Goal: Information Seeking & Learning: Compare options

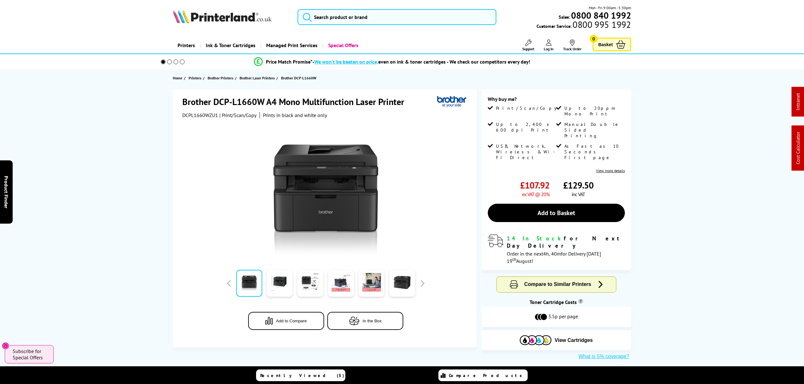
drag, startPoint x: 434, startPoint y: 52, endPoint x: 427, endPoint y: 32, distance: 21.1
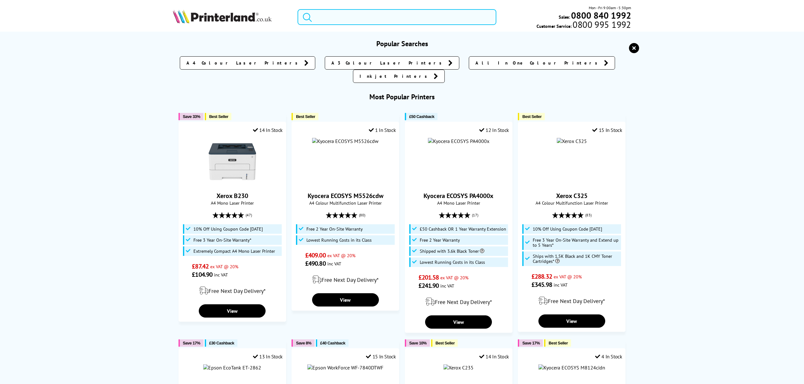
click at [422, 22] on input "search" at bounding box center [397, 17] width 199 height 16
paste input "4RA83F"
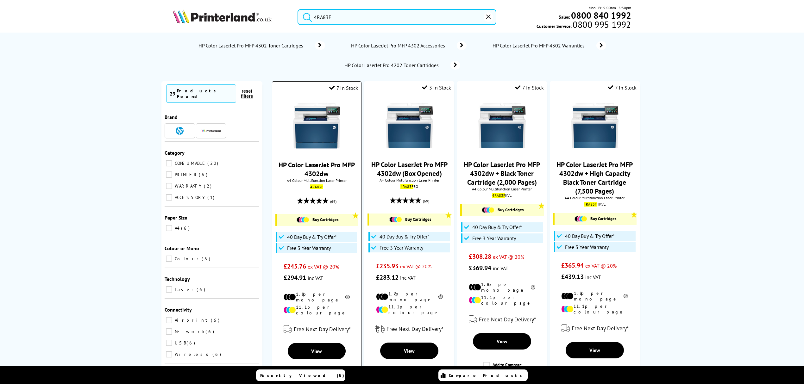
type input "4RA83F"
click at [319, 127] on img at bounding box center [316, 125] width 47 height 47
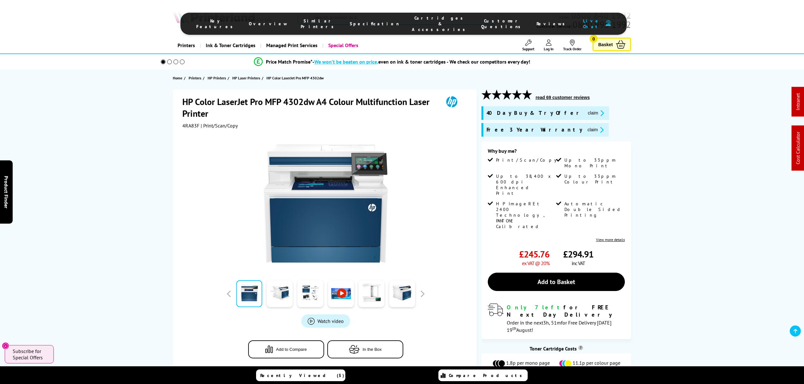
drag, startPoint x: 162, startPoint y: 276, endPoint x: 236, endPoint y: 86, distance: 203.9
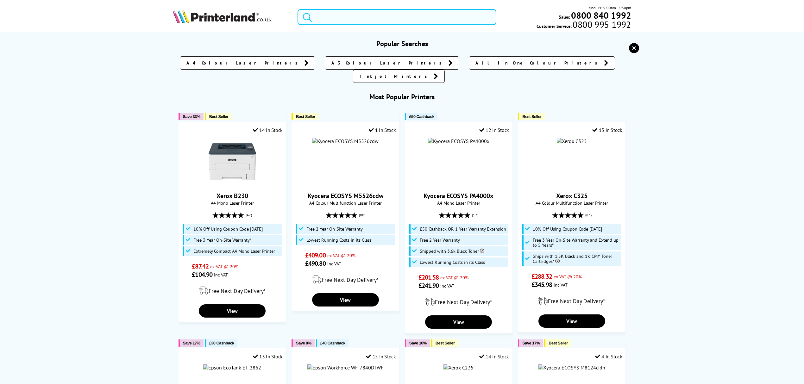
click at [392, 22] on input "search" at bounding box center [397, 17] width 199 height 16
paste input "MA2600CWFX"
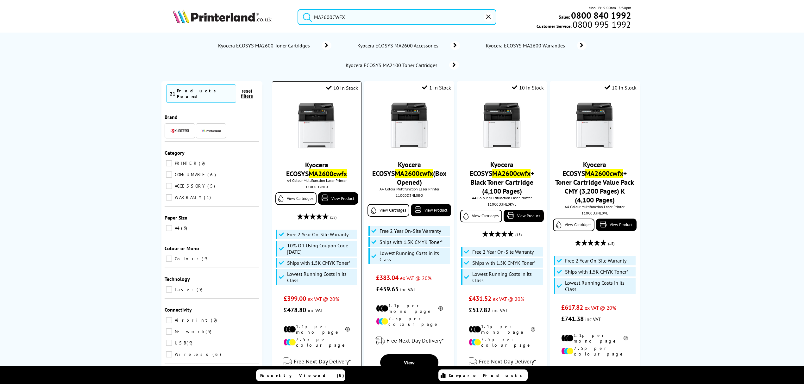
type input "MA2600CWFX"
click at [320, 187] on div "110C0D3NL0" at bounding box center [316, 187] width 79 height 5
copy div "110C0D3NL0"
click at [323, 122] on img at bounding box center [316, 125] width 47 height 47
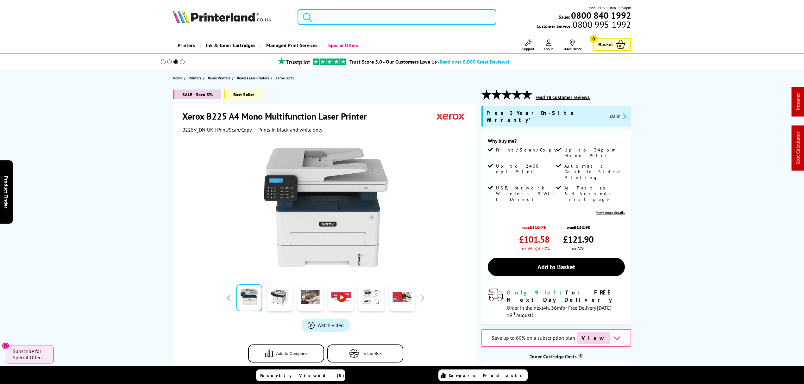
drag, startPoint x: 0, startPoint y: 0, endPoint x: 379, endPoint y: 15, distance: 379.3
click at [379, 15] on input "search" at bounding box center [397, 17] width 199 height 16
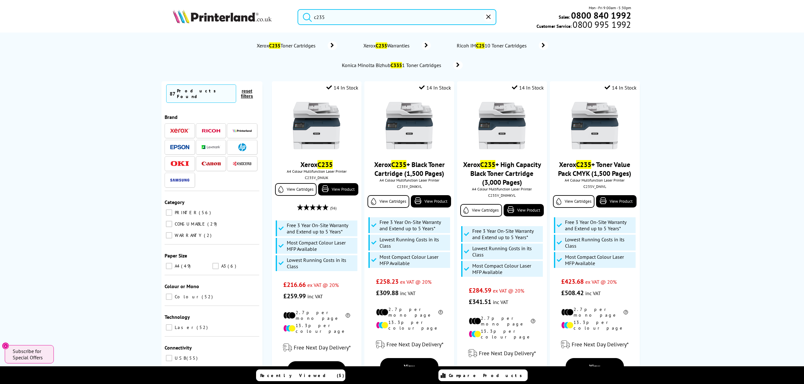
drag, startPoint x: 428, startPoint y: 21, endPoint x: 270, endPoint y: 18, distance: 158.0
click at [270, 18] on div "c235 Mon - Fri 9:00am - 5:30pm Sales: 0800 840 1992 Customer Service: 0800 995 …" at bounding box center [402, 19] width 507 height 28
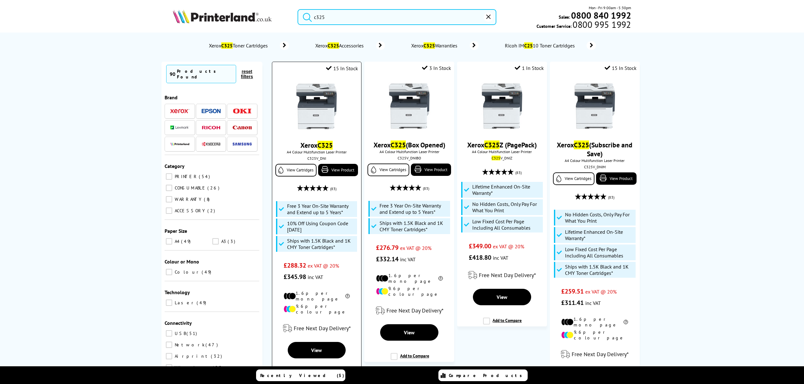
type input "c325"
click at [311, 98] on img at bounding box center [316, 106] width 47 height 47
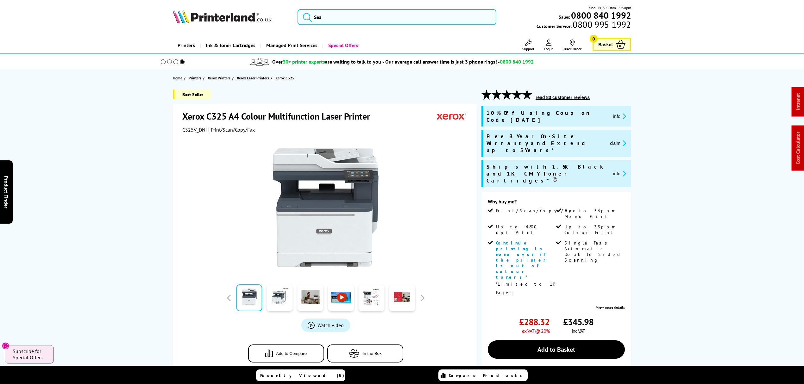
drag, startPoint x: 183, startPoint y: 217, endPoint x: 162, endPoint y: 43, distance: 174.7
click at [188, 127] on span "C325V_DNI" at bounding box center [194, 130] width 25 height 6
copy span "C325V_DNI"
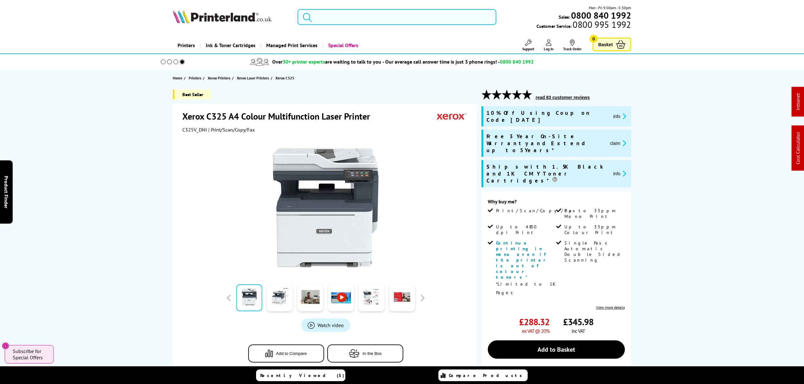
click at [398, 21] on input "search" at bounding box center [397, 17] width 199 height 16
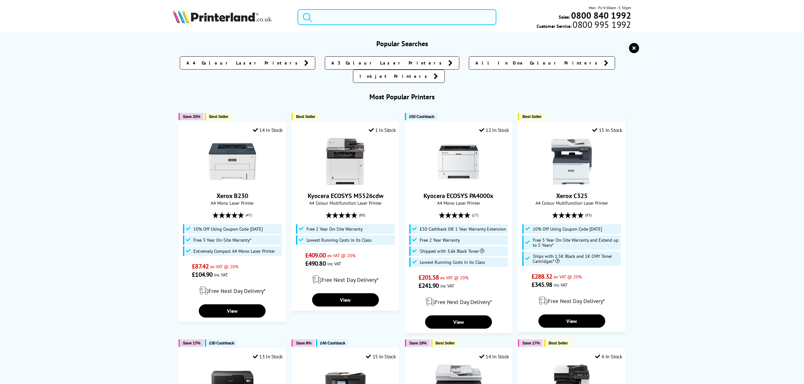
paste input "149X"
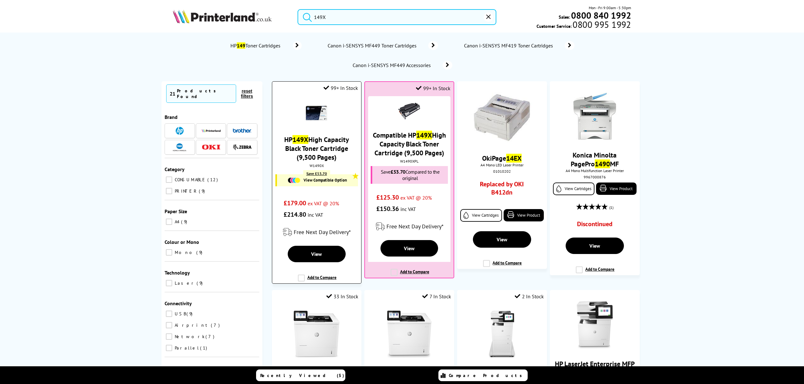
click at [321, 165] on div "W1490X" at bounding box center [316, 165] width 79 height 5
copy div "W1490X"
drag, startPoint x: 336, startPoint y: 19, endPoint x: 241, endPoint y: 21, distance: 95.0
click at [241, 21] on div "149X Mon - Fri 9:00am - 5:30pm Sales: 0800 840 1992 Customer Service: 0800 995 …" at bounding box center [402, 19] width 507 height 28
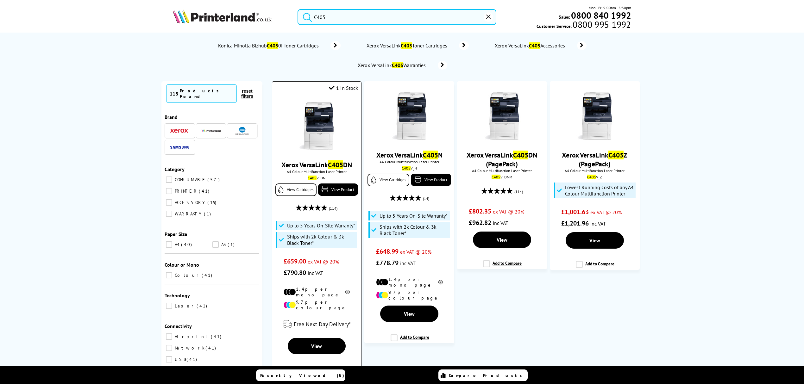
type input "C405"
click at [332, 133] on img at bounding box center [316, 125] width 47 height 47
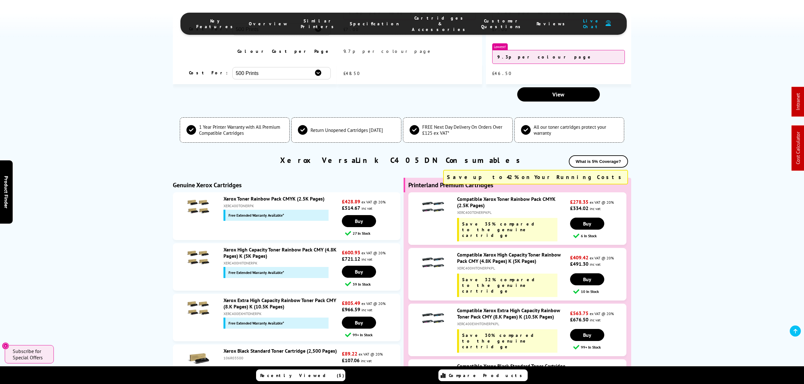
scroll to position [1969, 0]
click at [243, 204] on div "XERC400TONERPK" at bounding box center [282, 206] width 117 height 5
copy div "XERC400TONERPK"
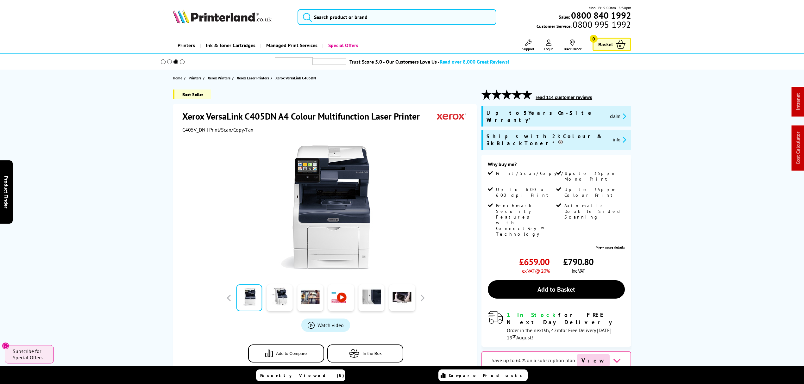
drag, startPoint x: 445, startPoint y: 197, endPoint x: 433, endPoint y: 29, distance: 167.9
click at [432, 23] on input "search" at bounding box center [397, 17] width 199 height 16
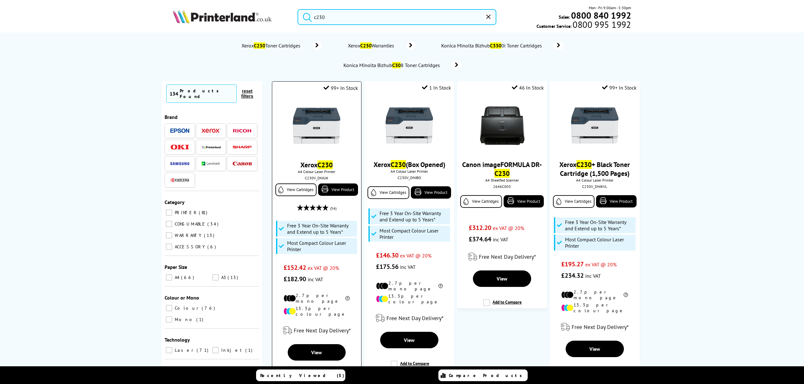
type input "c230"
click at [321, 113] on img at bounding box center [316, 125] width 47 height 47
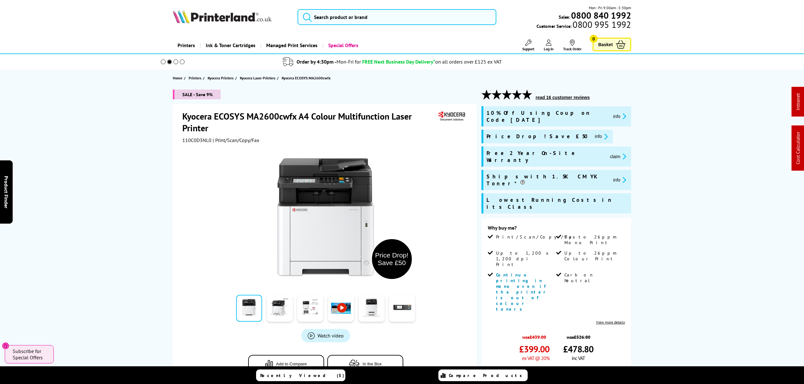
drag, startPoint x: 594, startPoint y: 125, endPoint x: 502, endPoint y: 30, distance: 131.6
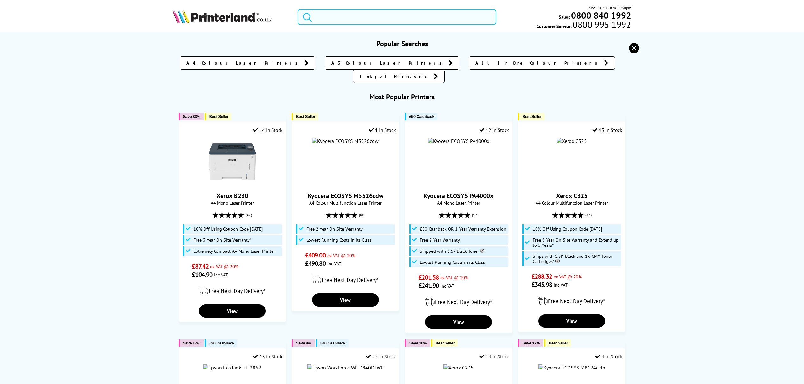
click at [460, 20] on input "search" at bounding box center [397, 17] width 199 height 16
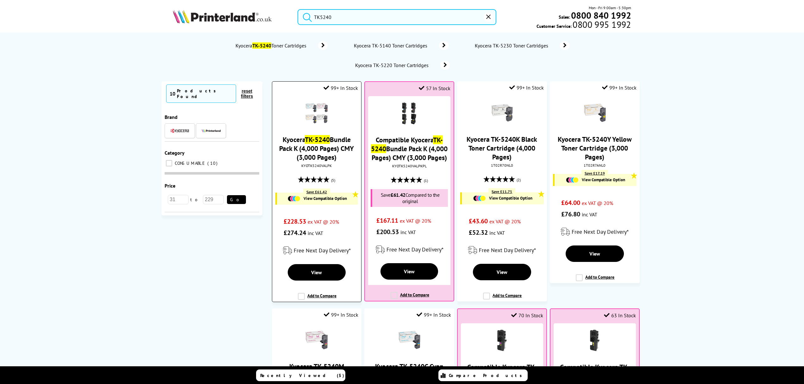
type input "TK5240"
click at [317, 159] on link "Kyocera TK-5240 Bundle Pack K (4,000 Pages) CMY (3,000 Pages)" at bounding box center [316, 148] width 75 height 27
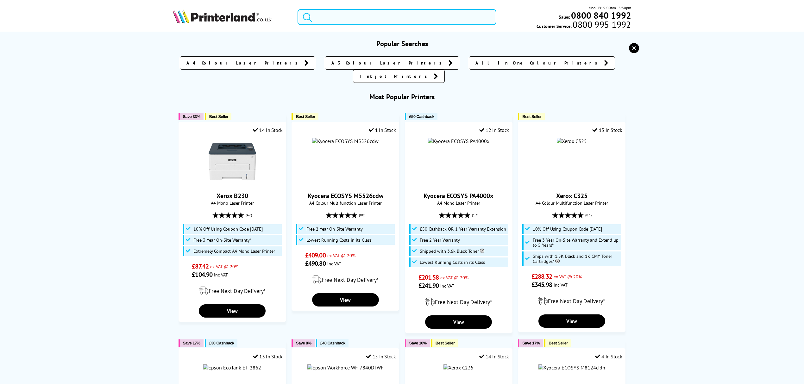
click at [395, 13] on input "search" at bounding box center [397, 17] width 199 height 16
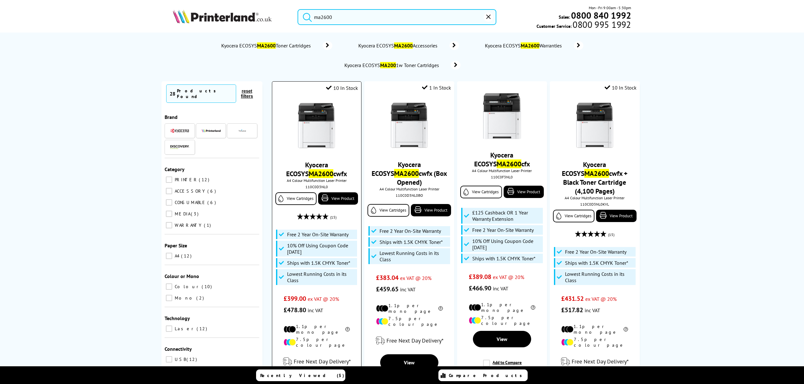
type input "ma2600"
click at [308, 127] on img at bounding box center [316, 125] width 47 height 47
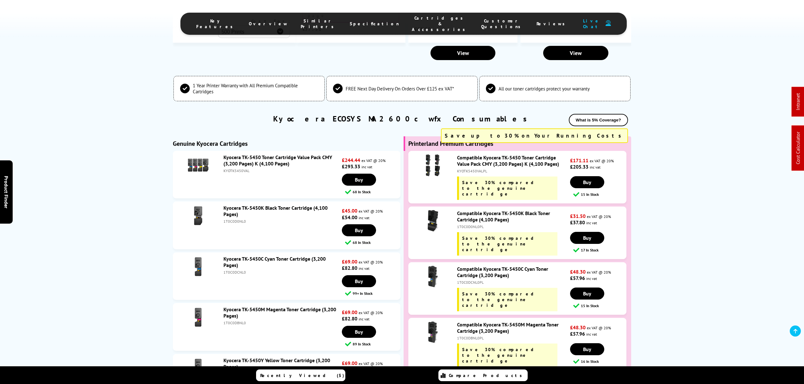
click at [233, 168] on div "KYOTK5450VAL" at bounding box center [282, 170] width 117 height 5
click at [234, 168] on div "KYOTK5450VAL" at bounding box center [282, 170] width 117 height 5
drag, startPoint x: 472, startPoint y: 259, endPoint x: 437, endPoint y: 12, distance: 249.7
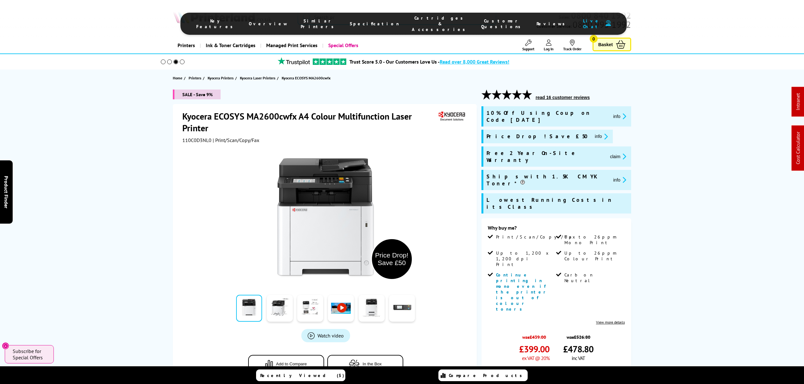
drag, startPoint x: 429, startPoint y: 234, endPoint x: 384, endPoint y: 10, distance: 227.8
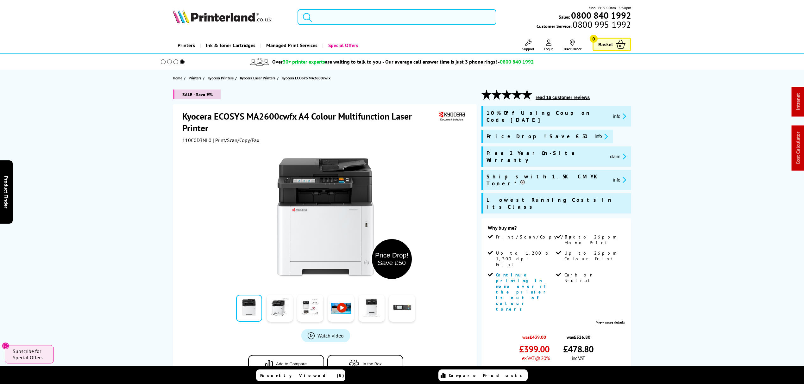
click at [384, 13] on input "search" at bounding box center [397, 17] width 199 height 16
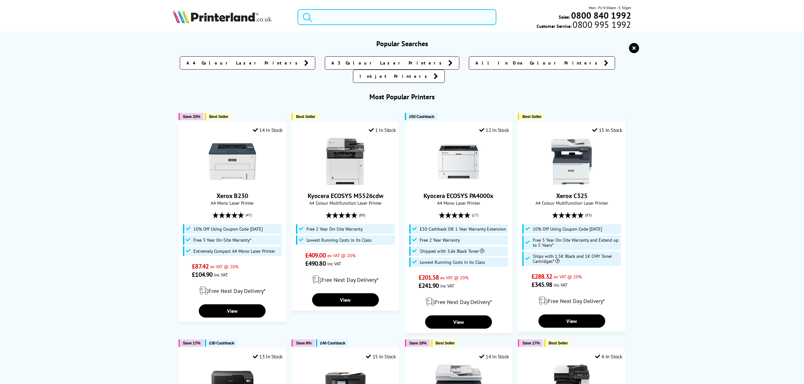
paste input "5159C007"
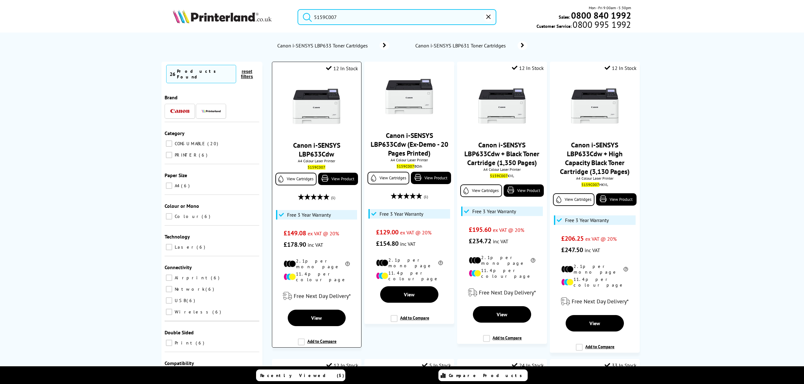
type input "5159C007"
click at [305, 110] on img at bounding box center [316, 106] width 47 height 47
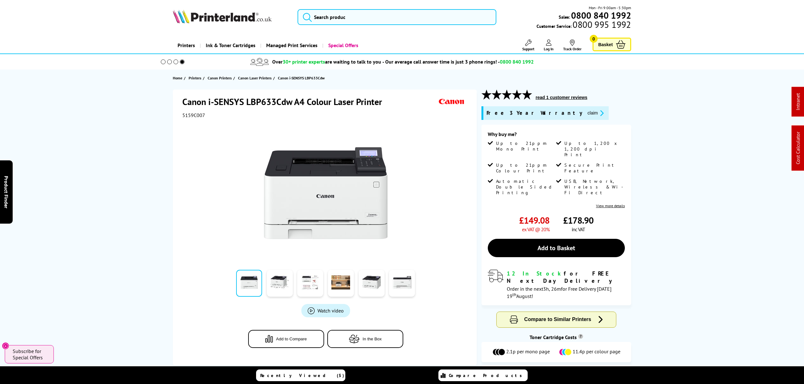
drag, startPoint x: 150, startPoint y: 129, endPoint x: 135, endPoint y: 55, distance: 76.3
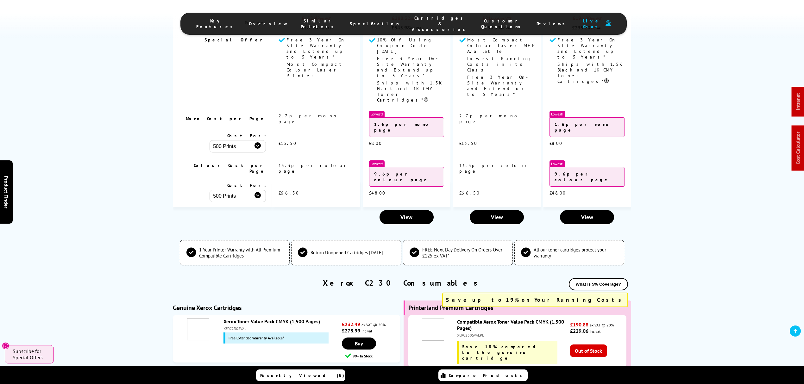
scroll to position [2095, 0]
